Goal: Task Accomplishment & Management: Use online tool/utility

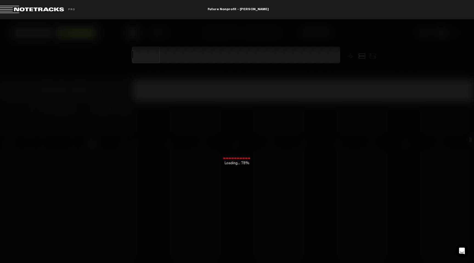
click at [41, 10] on span at bounding box center [38, 10] width 77 height 8
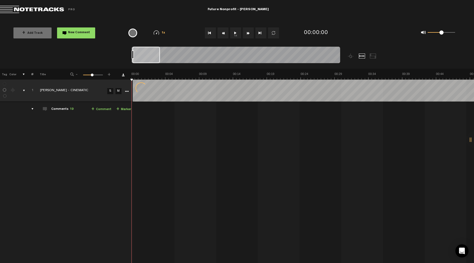
click at [89, 44] on div "+ Add Track New Comment 1x 0.25x 0.5x 0.75x 1x 1.25x 1.5x 1.75x 2x All emojis 😀…" at bounding box center [237, 32] width 474 height 27
click at [125, 16] on md-toolbar "Exit Project Future Nonprofit - [PERSON_NAME]" at bounding box center [237, 9] width 474 height 19
click at [85, 8] on div "Exit Project" at bounding box center [79, 10] width 159 height 8
click at [44, 12] on span at bounding box center [38, 10] width 77 height 8
click at [44, 11] on span at bounding box center [38, 10] width 77 height 8
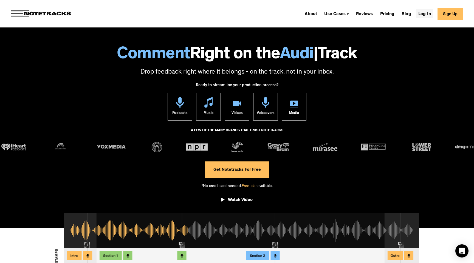
click at [424, 15] on link "Log In" at bounding box center [424, 13] width 17 height 9
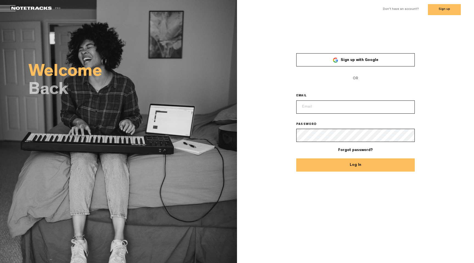
click at [325, 106] on input "email" at bounding box center [355, 106] width 118 height 13
click at [323, 91] on span "EMAIL" at bounding box center [355, 101] width 118 height 23
click at [318, 104] on input "email" at bounding box center [355, 106] width 118 height 13
type input "austin@savagecontent.co"
click at [296, 158] on button "Log In" at bounding box center [355, 164] width 118 height 13
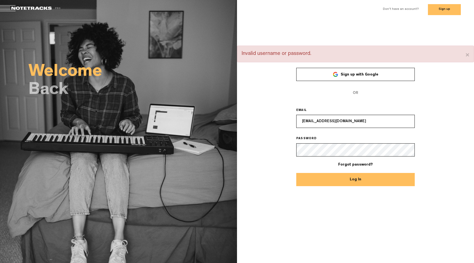
click at [296, 173] on button "Log In" at bounding box center [355, 179] width 118 height 13
click at [341, 158] on form "Sign up with Google OR EMAIL austin@savagecontent.co PASSWORD Forgot password? …" at bounding box center [355, 127] width 118 height 119
click at [296, 173] on button "Log In" at bounding box center [355, 179] width 118 height 13
click at [358, 75] on span "Sign up with Google" at bounding box center [359, 75] width 38 height 4
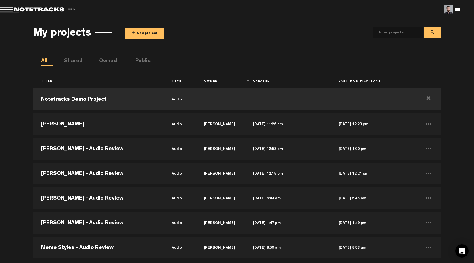
click at [143, 33] on button "+ New project" at bounding box center [144, 33] width 39 height 11
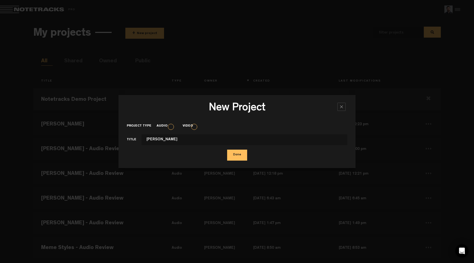
type input "Bob Dalton"
click at [227, 149] on button "Done" at bounding box center [237, 154] width 20 height 11
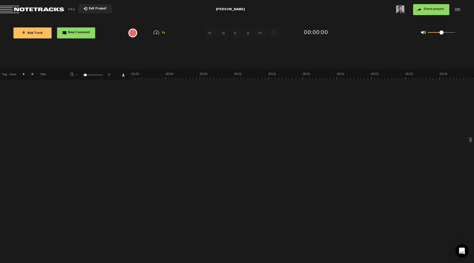
click at [38, 33] on span "+ Add Track" at bounding box center [32, 33] width 21 height 3
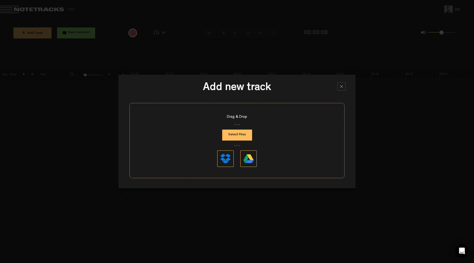
click at [244, 136] on button "Select Files" at bounding box center [237, 134] width 30 height 11
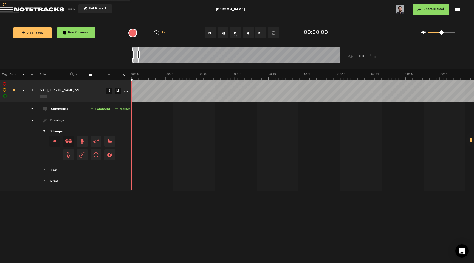
drag, startPoint x: 440, startPoint y: 34, endPoint x: 470, endPoint y: 34, distance: 30.4
click at [470, 34] on div "+ Add Track New Comment 1x 0.25x 0.5x 0.75x 1x 1.25x 1.5x 1.75x 2x All emojis 😀…" at bounding box center [237, 32] width 474 height 27
drag, startPoint x: 138, startPoint y: 78, endPoint x: 132, endPoint y: 78, distance: 5.8
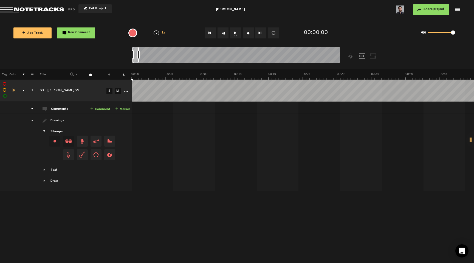
drag, startPoint x: 137, startPoint y: 78, endPoint x: 124, endPoint y: 78, distance: 12.3
click at [124, 78] on tr "Tag Color # Title - 1 100 36 +" at bounding box center [237, 74] width 474 height 11
click at [211, 33] on button "Go to beginning" at bounding box center [210, 32] width 11 height 11
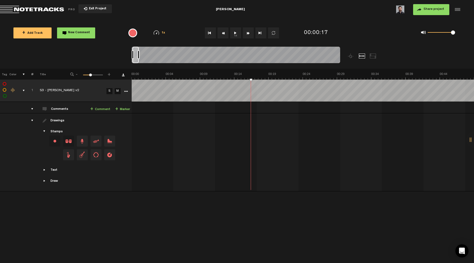
click at [436, 10] on span "Share project" at bounding box center [433, 9] width 21 height 3
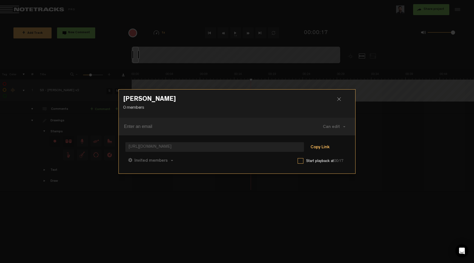
click at [323, 147] on button "Copy Link" at bounding box center [320, 147] width 30 height 11
click at [339, 99] on div at bounding box center [341, 101] width 8 height 8
